Goal: Task Accomplishment & Management: Manage account settings

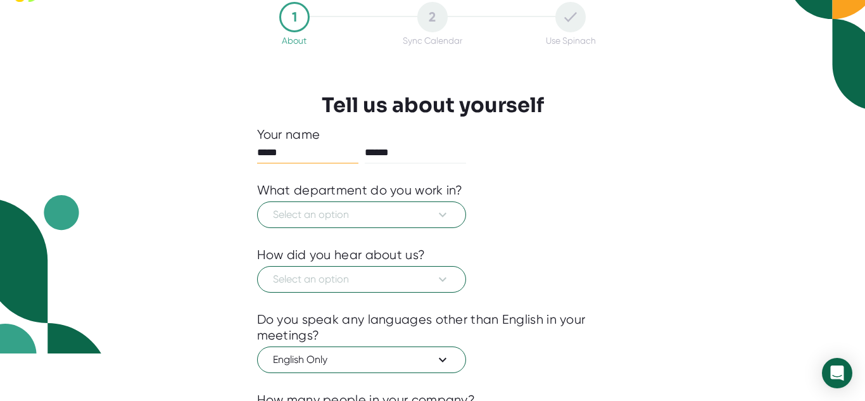
scroll to position [51, 0]
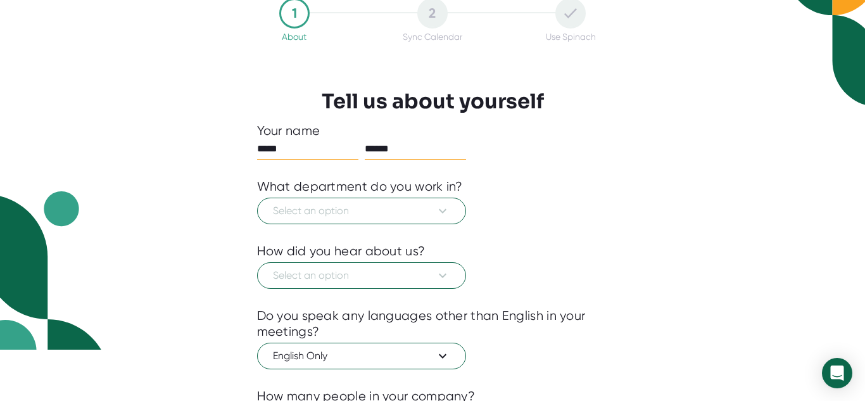
click at [440, 146] on input "******" at bounding box center [415, 149] width 101 height 20
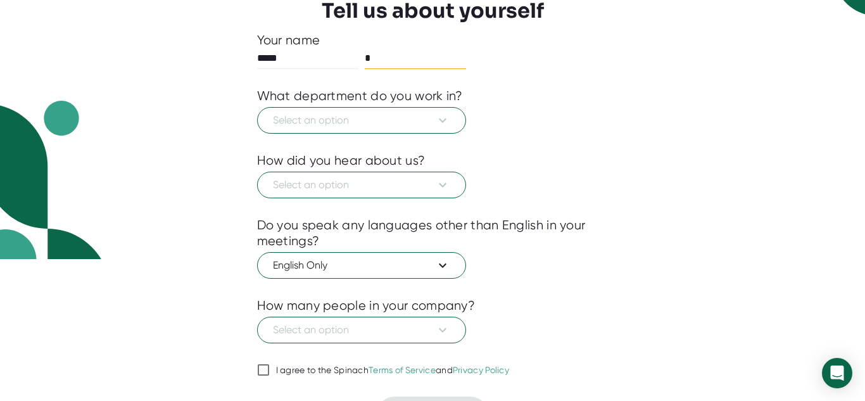
scroll to position [141, 0]
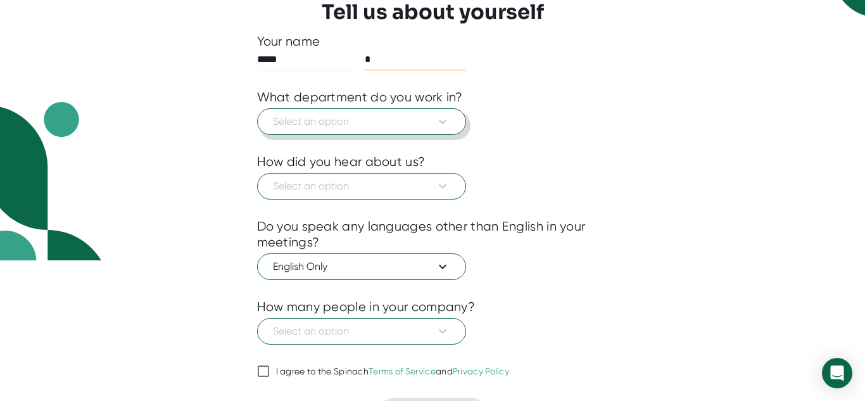
type input "*"
click at [412, 116] on span "Select an option" at bounding box center [361, 121] width 177 height 15
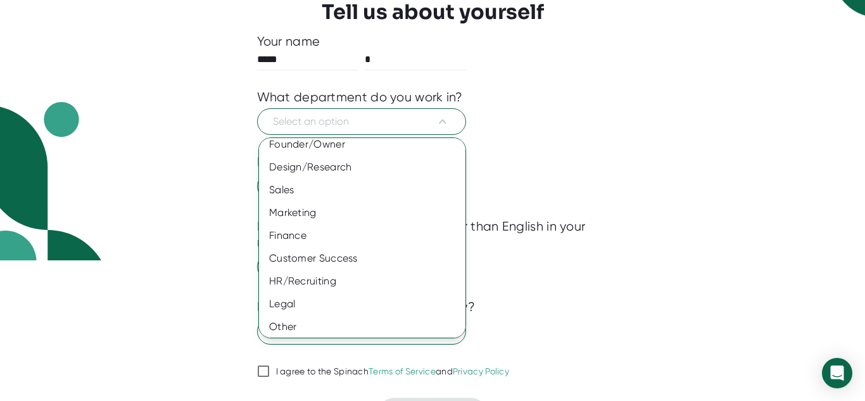
scroll to position [0, 0]
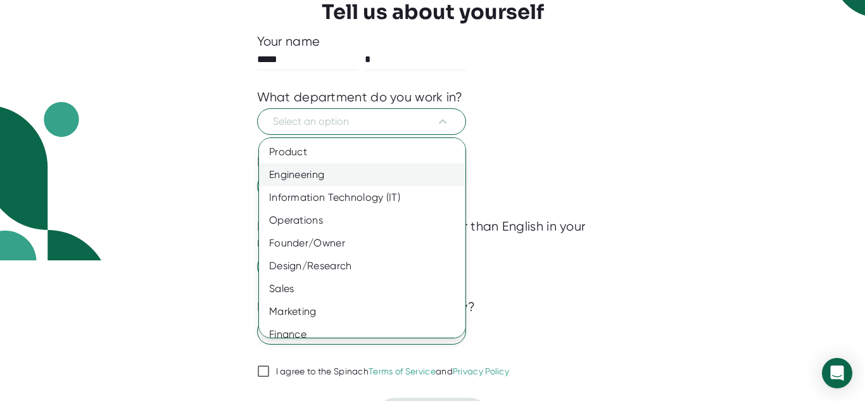
click at [323, 178] on div "Engineering" at bounding box center [362, 174] width 206 height 23
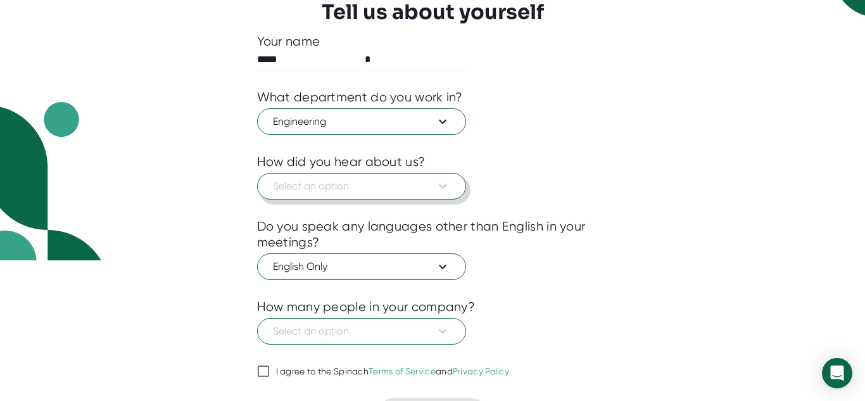
click at [351, 194] on span "Select an option" at bounding box center [361, 186] width 177 height 15
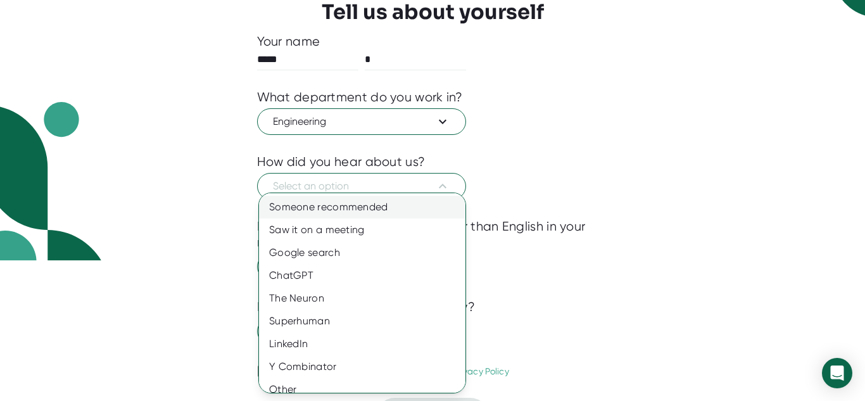
click at [355, 206] on div "Someone recommended" at bounding box center [362, 207] width 206 height 23
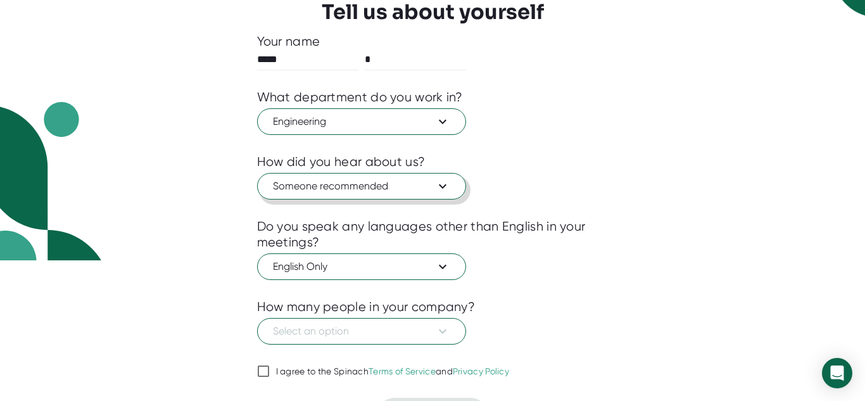
scroll to position [173, 0]
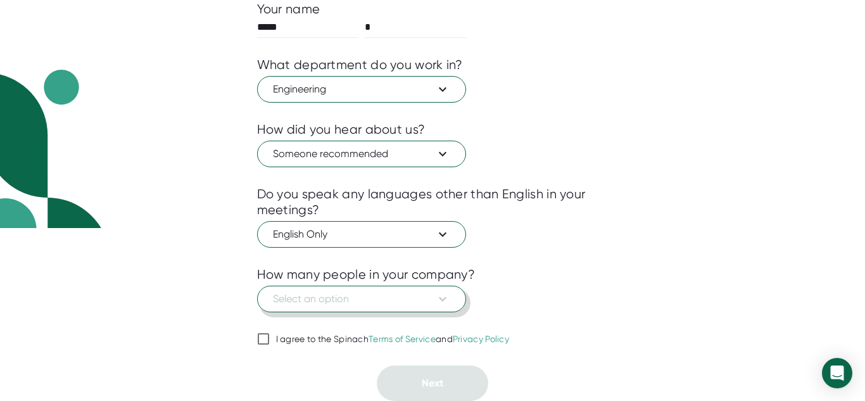
click at [357, 306] on span "Select an option" at bounding box center [361, 298] width 177 height 15
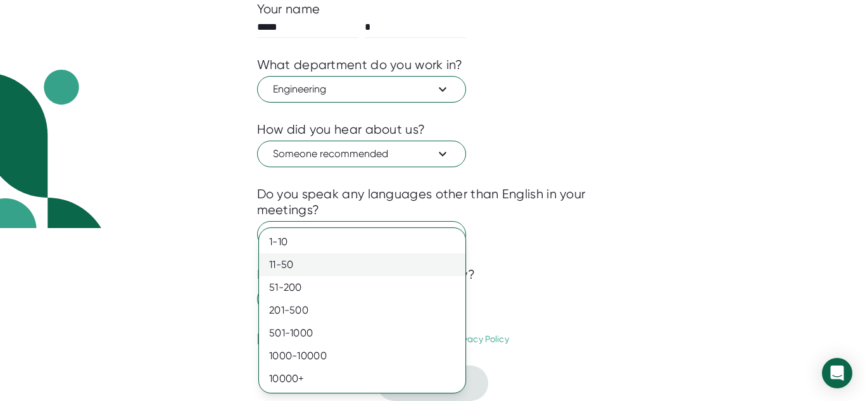
click at [325, 263] on div "11-50" at bounding box center [362, 264] width 206 height 23
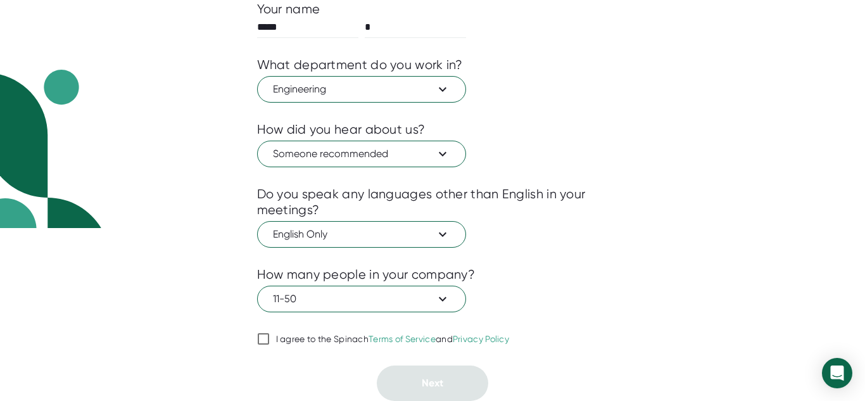
click at [315, 334] on div "I agree to the Spinach Terms of Service and Privacy Policy" at bounding box center [393, 339] width 234 height 11
click at [270, 332] on input "I agree to the Spinach Terms of Service and Privacy Policy" at bounding box center [263, 338] width 13 height 15
checkbox input "true"
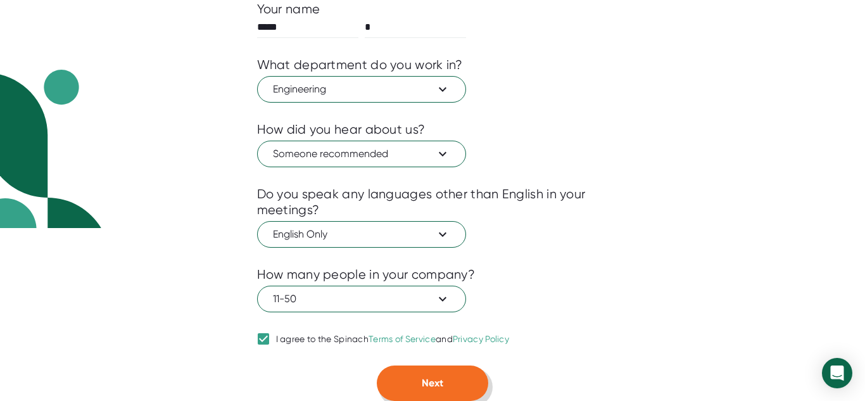
click at [481, 383] on button "Next" at bounding box center [432, 382] width 111 height 35
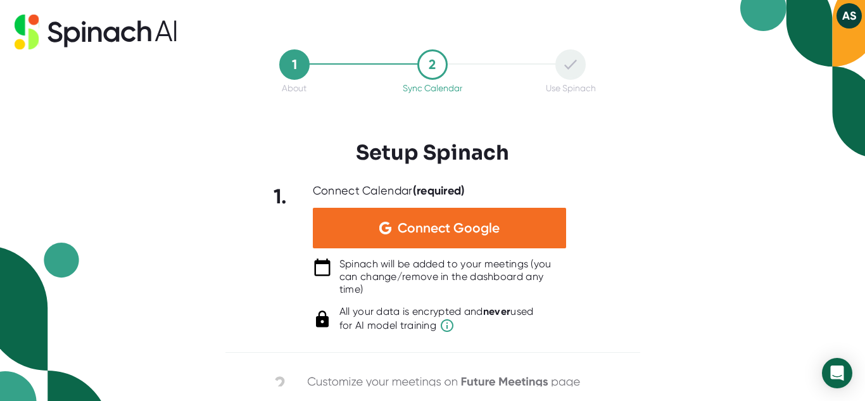
scroll to position [0, 0]
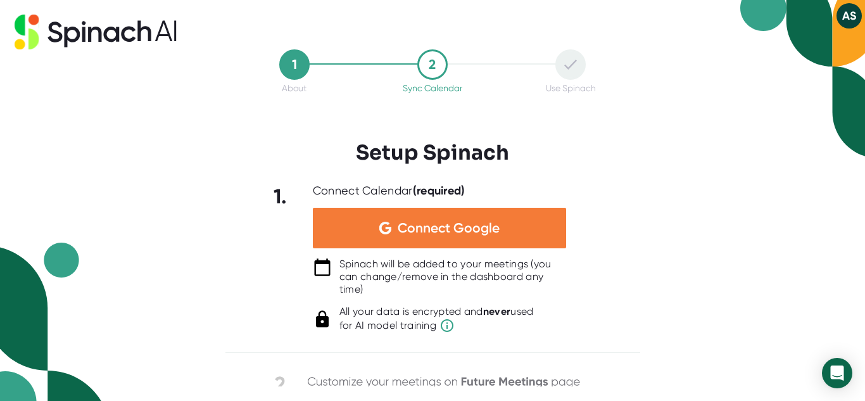
click at [437, 215] on div "Connect Google" at bounding box center [439, 228] width 253 height 41
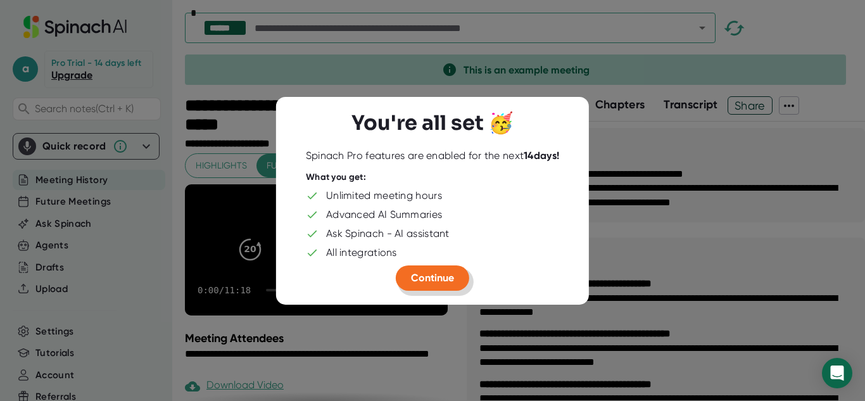
click at [453, 273] on span "Continue" at bounding box center [432, 277] width 43 height 12
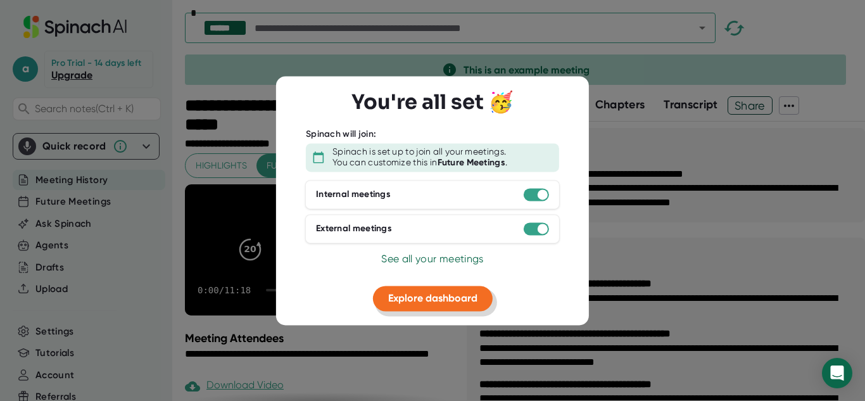
click at [438, 295] on span "Explore dashboard" at bounding box center [432, 298] width 89 height 12
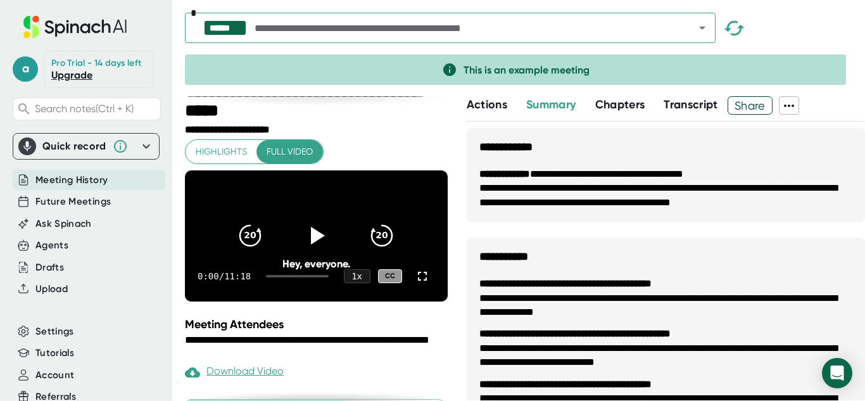
click at [783, 106] on span at bounding box center [789, 106] width 19 height 16
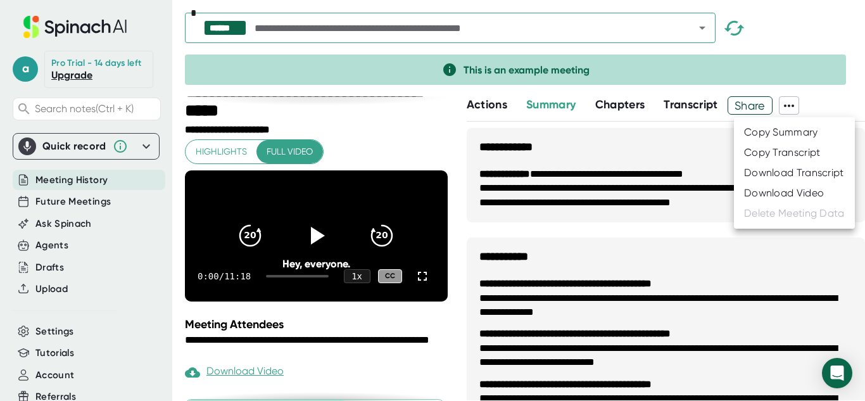
click at [783, 106] on div at bounding box center [432, 200] width 865 height 401
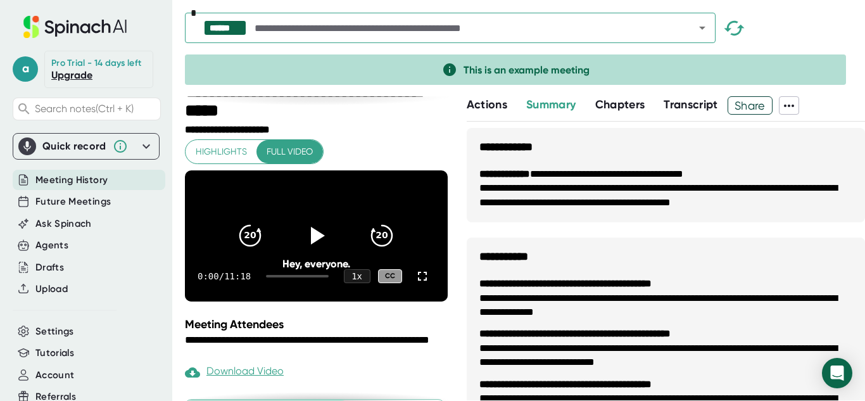
click at [143, 146] on icon at bounding box center [146, 146] width 8 height 4
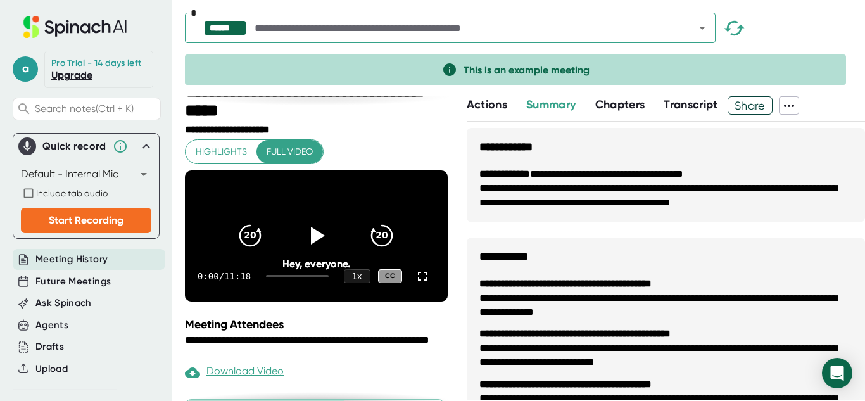
click at [142, 169] on body "**********" at bounding box center [432, 200] width 865 height 401
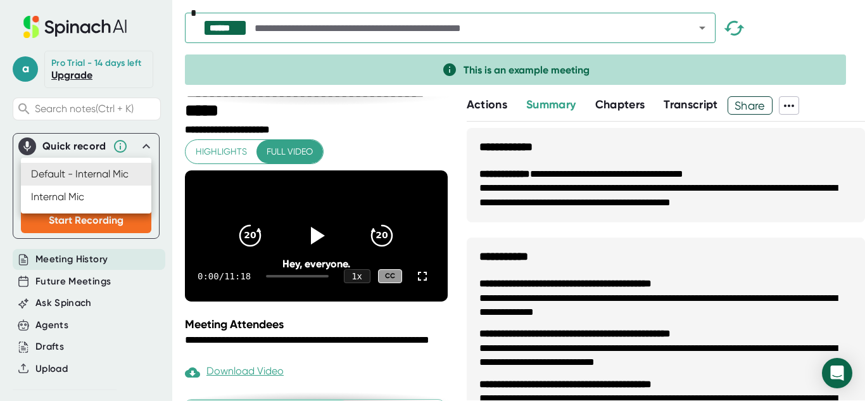
click at [145, 123] on div at bounding box center [432, 200] width 865 height 401
